Goal: Task Accomplishment & Management: Complete application form

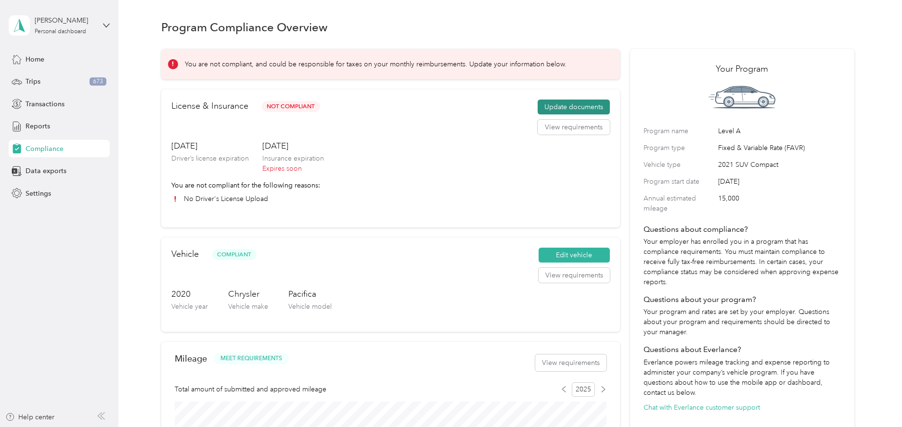
click at [565, 107] on button "Update documents" at bounding box center [573, 107] width 72 height 15
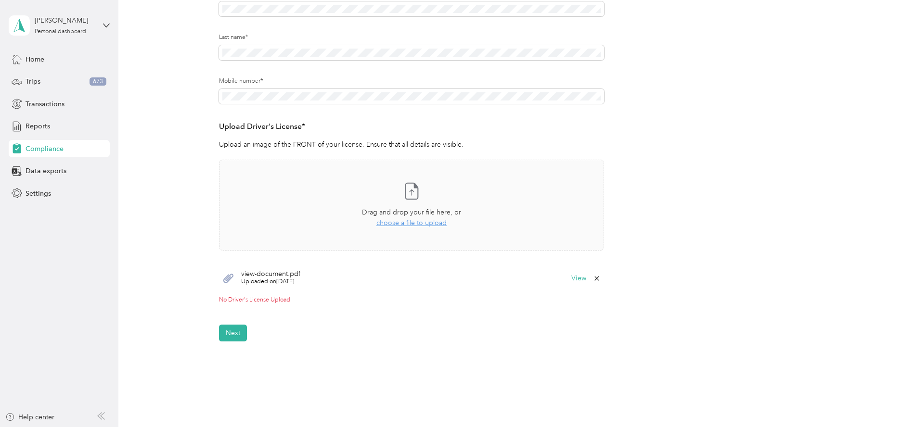
scroll to position [160, 0]
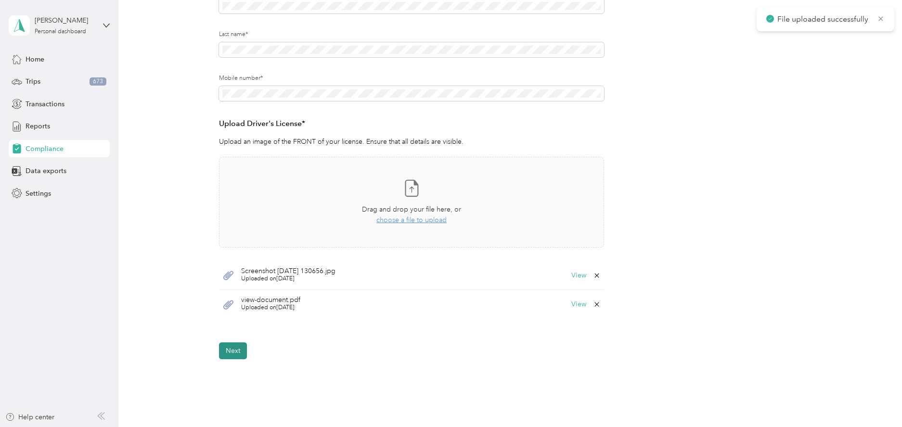
click at [232, 348] on button "Next" at bounding box center [233, 351] width 28 height 17
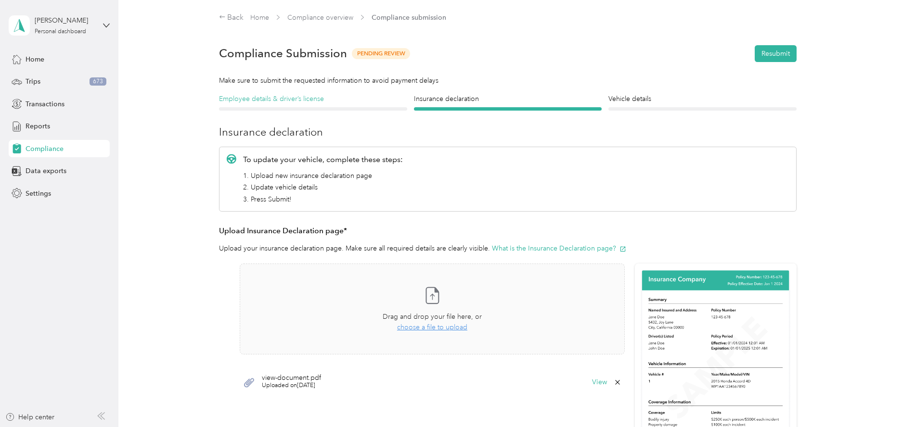
click at [303, 101] on h4 "Employee details & driver’s license" at bounding box center [313, 99] width 188 height 10
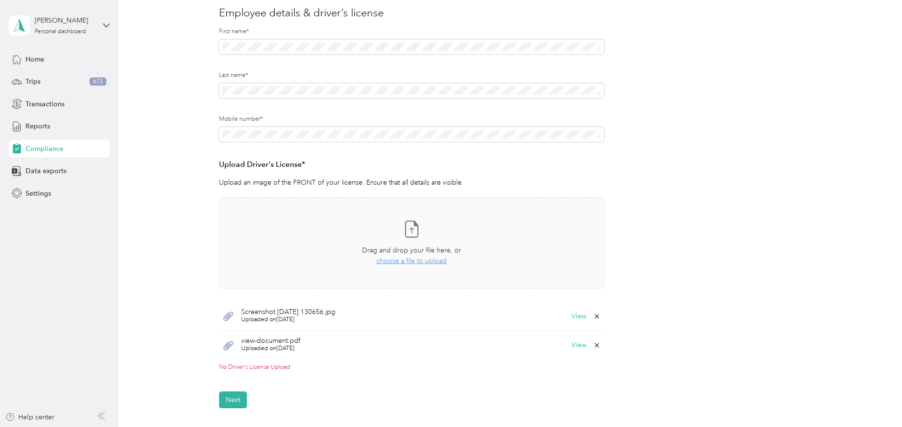
scroll to position [128, 0]
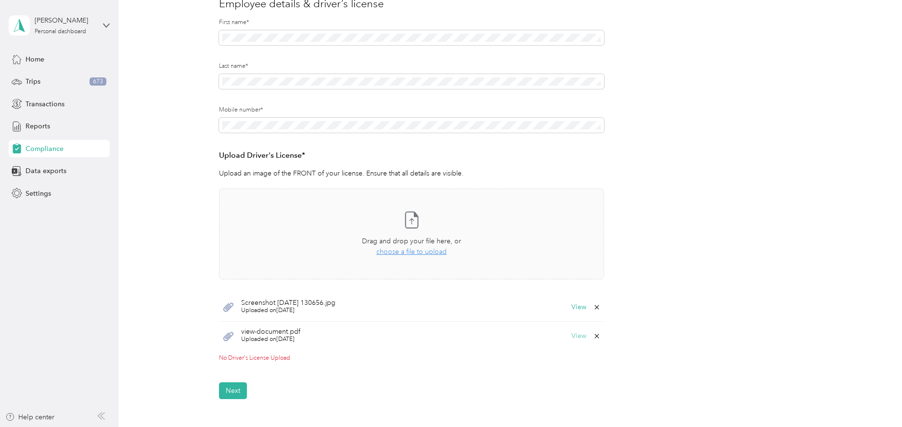
click at [575, 333] on button "View" at bounding box center [578, 336] width 15 height 7
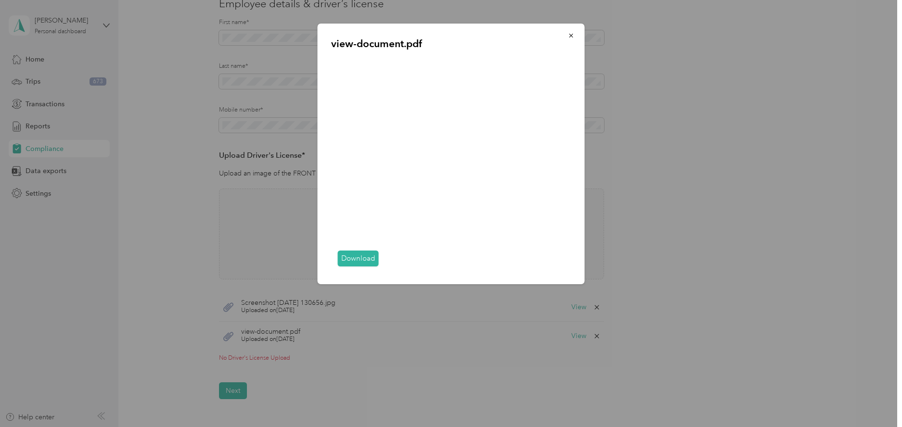
click at [363, 259] on link "Download" at bounding box center [358, 259] width 41 height 16
drag, startPoint x: 764, startPoint y: 142, endPoint x: 709, endPoint y: 116, distance: 60.5
click at [763, 140] on div at bounding box center [451, 213] width 902 height 427
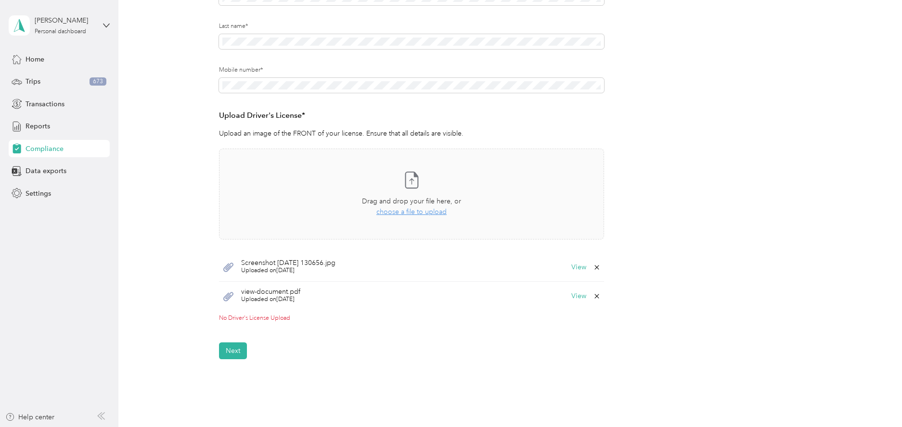
scroll to position [192, 0]
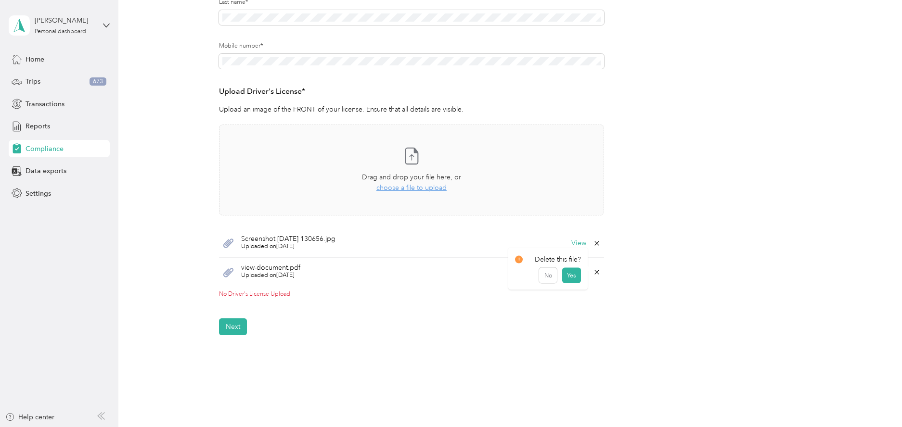
click at [595, 272] on icon at bounding box center [596, 272] width 4 height 4
click at [573, 278] on button "Yes" at bounding box center [571, 278] width 19 height 15
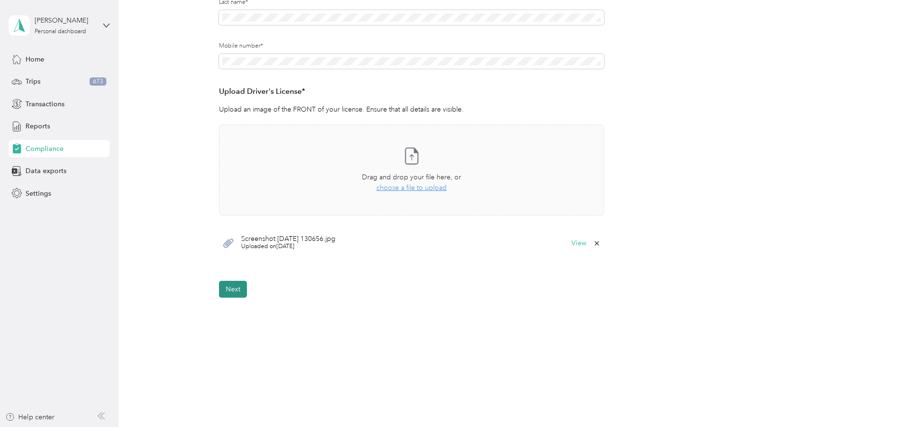
click at [233, 290] on button "Next" at bounding box center [233, 289] width 28 height 17
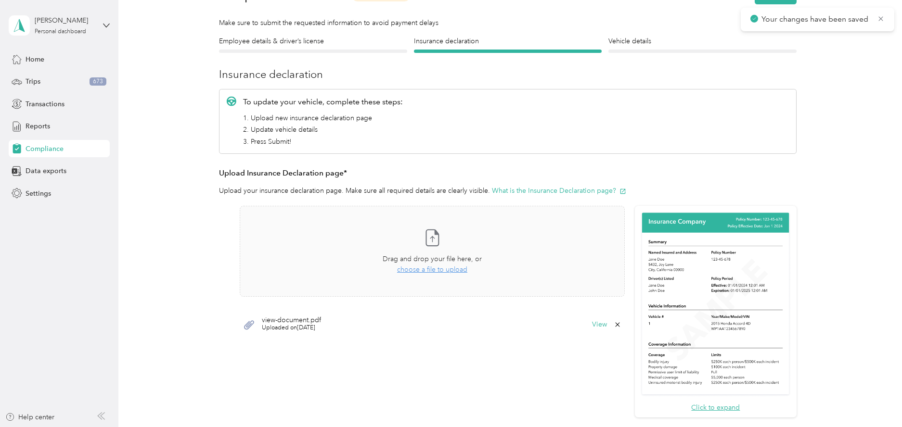
scroll to position [108, 0]
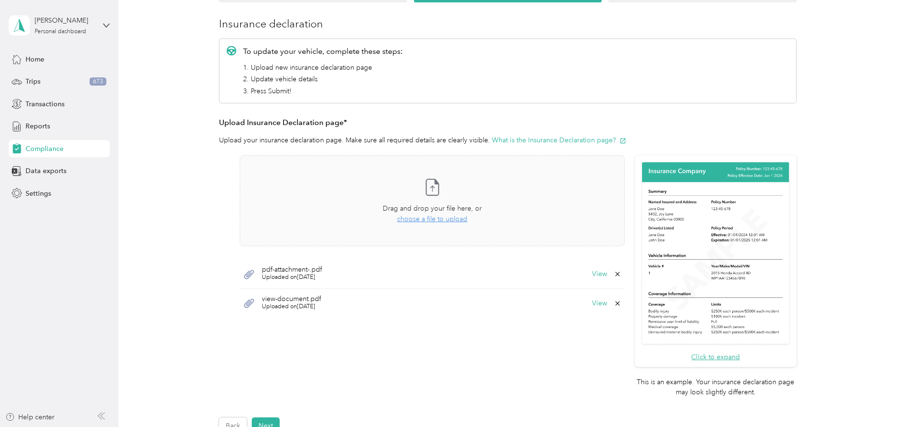
click at [616, 302] on icon at bounding box center [617, 304] width 8 height 8
click at [590, 310] on button "Yes" at bounding box center [592, 310] width 19 height 15
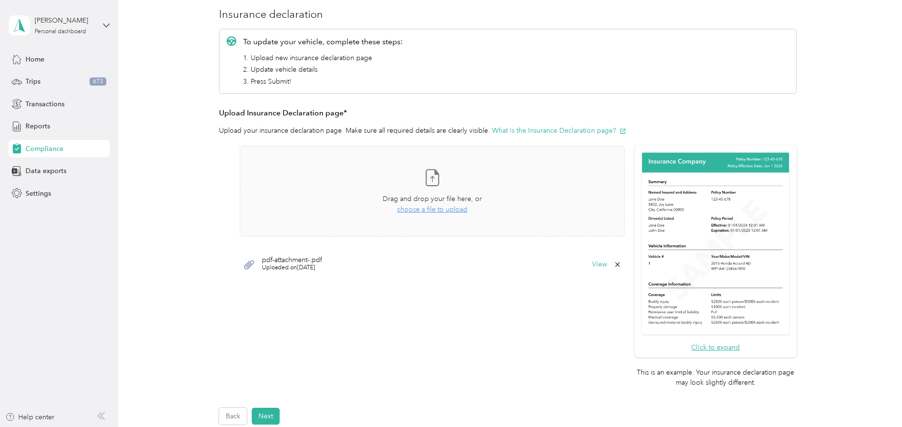
scroll to position [140, 0]
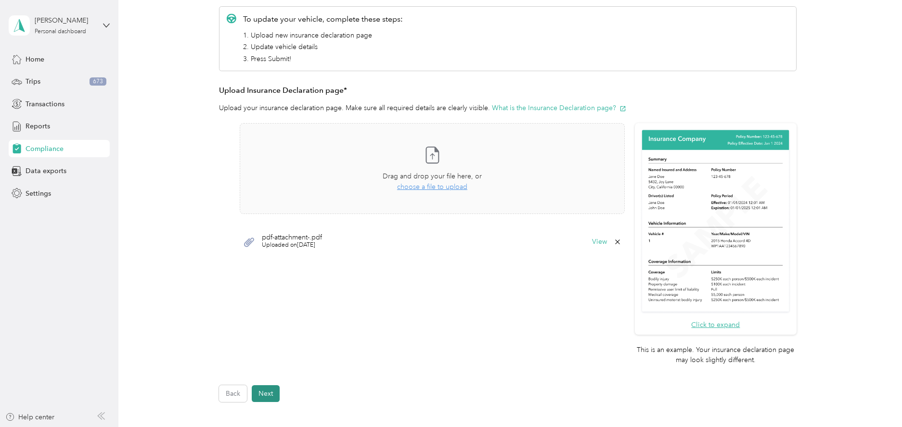
click at [264, 392] on button "Next" at bounding box center [266, 393] width 28 height 17
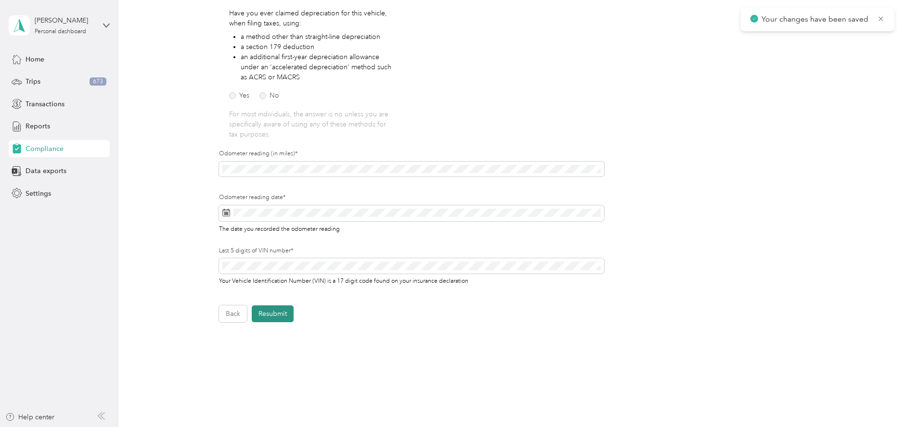
click at [278, 321] on button "Resubmit" at bounding box center [273, 314] width 42 height 17
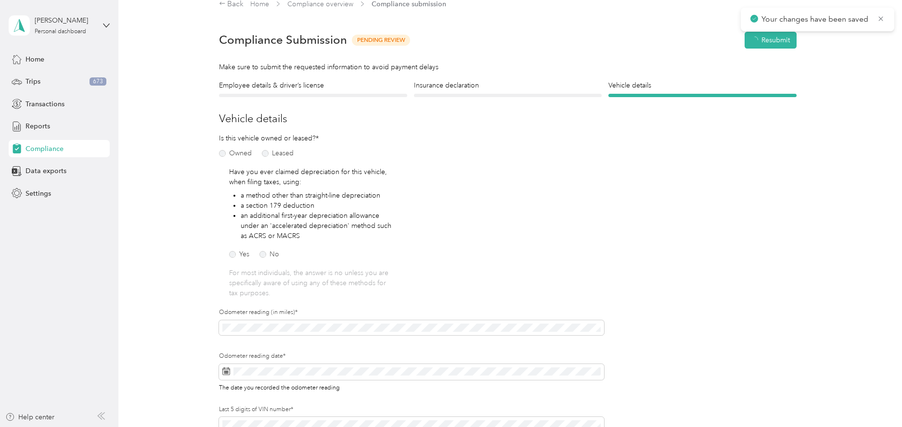
scroll to position [12, 0]
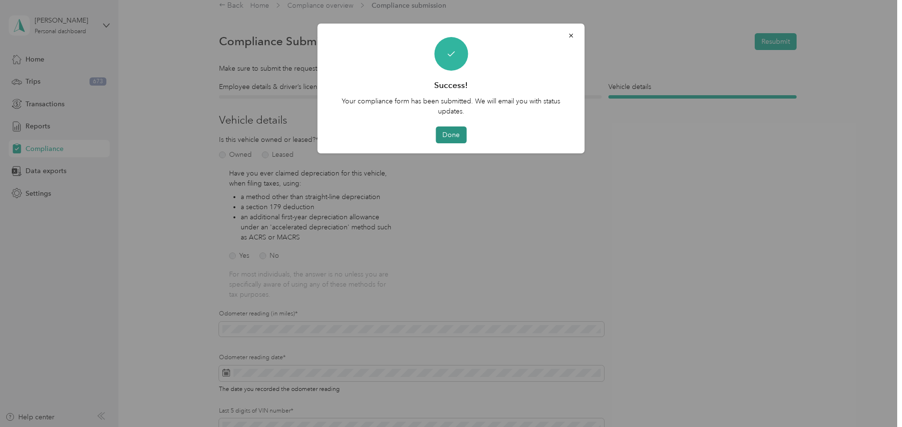
click at [458, 137] on button "Done" at bounding box center [450, 135] width 31 height 17
